Goal: Task Accomplishment & Management: Manage account settings

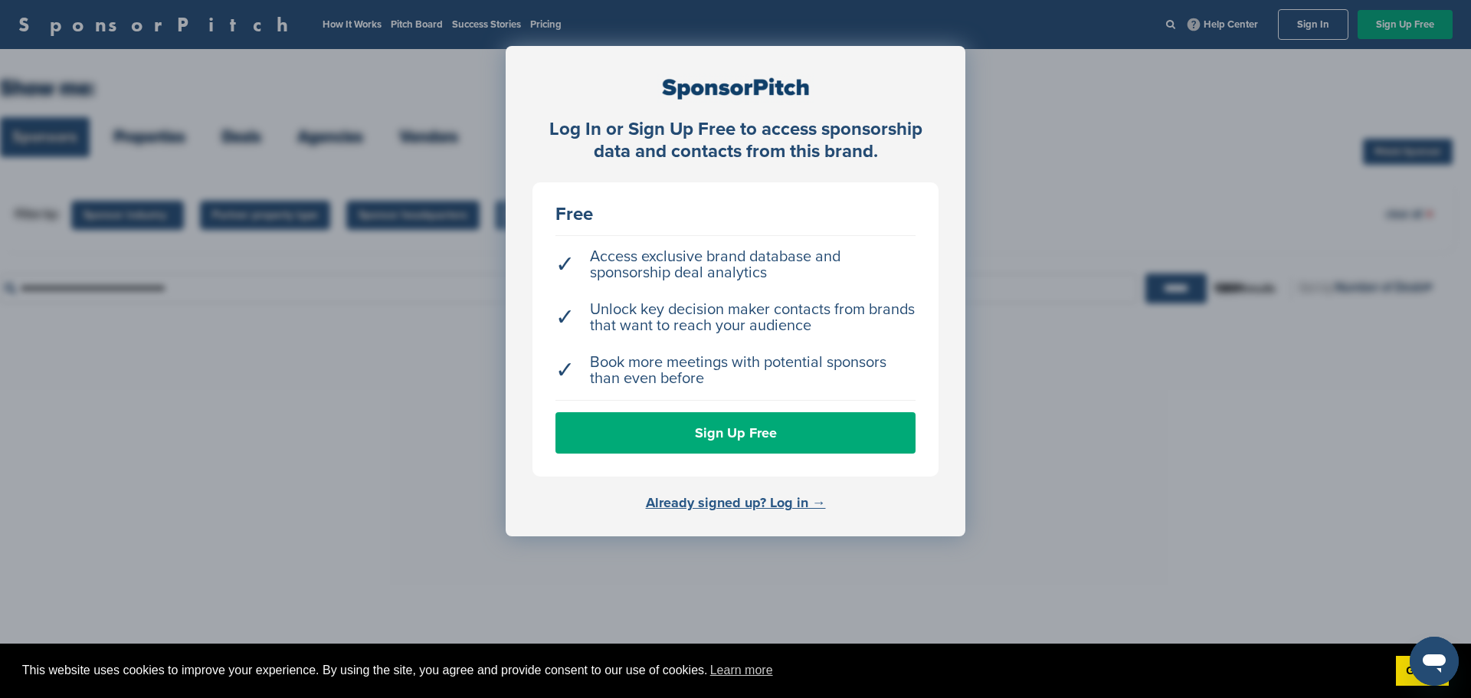
click at [581, 273] on link "Already signed up? Log in →" at bounding box center [736, 502] width 180 height 17
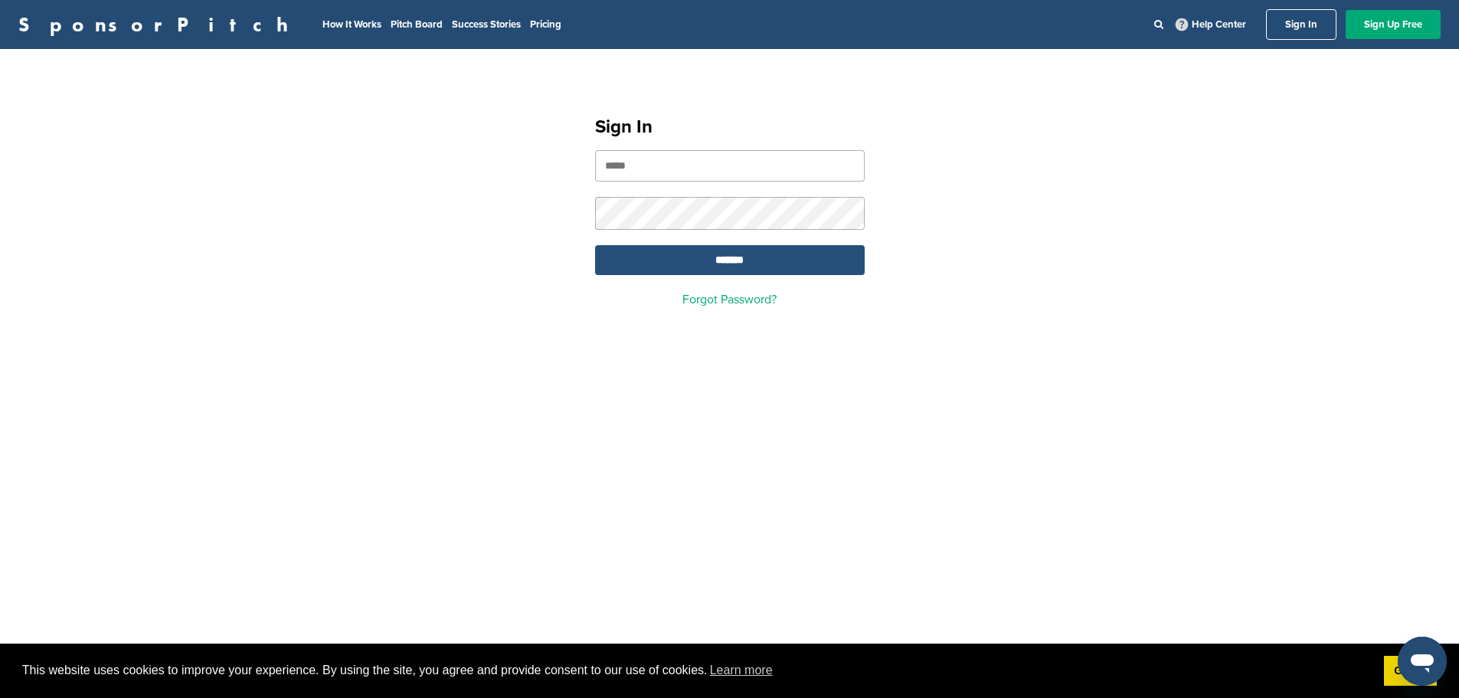
type input "**********"
click at [695, 265] on input "*******" at bounding box center [730, 260] width 270 height 30
